Goal: Check status: Check status

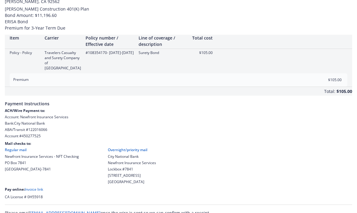
scroll to position [45, 0]
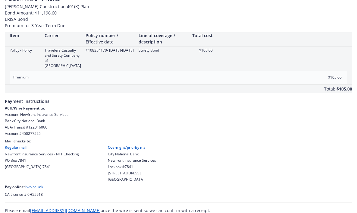
click at [38, 184] on link "Invoice link" at bounding box center [34, 186] width 18 height 5
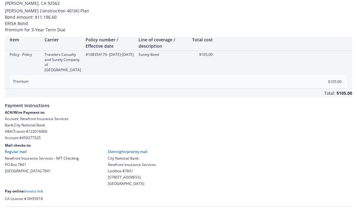
scroll to position [45, 0]
